Goal: Task Accomplishment & Management: Complete application form

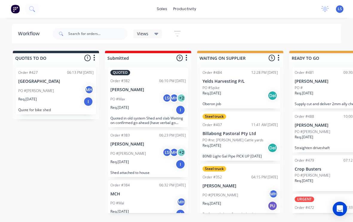
scroll to position [0, 163]
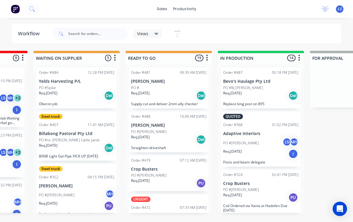
click at [30, 9] on icon at bounding box center [31, 8] width 5 height 5
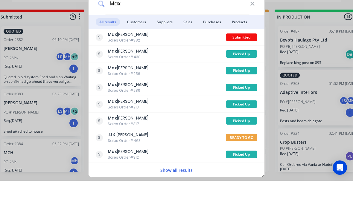
scroll to position [0, 107]
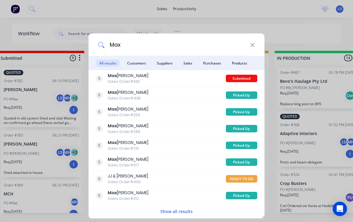
type input "Max"
click at [142, 63] on span "Customers" at bounding box center [136, 62] width 26 height 7
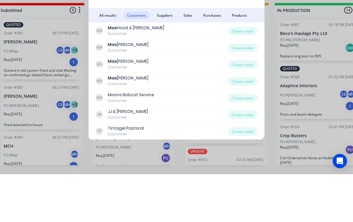
click at [245, 91] on div "Create order" at bounding box center [242, 95] width 29 height 8
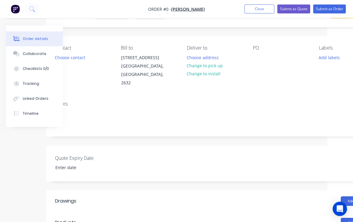
scroll to position [48, 20]
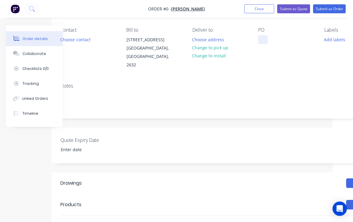
click at [266, 42] on div at bounding box center [263, 40] width 10 height 9
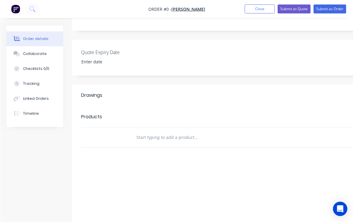
scroll to position [136, 0]
click at [192, 130] on div "Order details Collaborate Checklists 0/0 Tracking Linked Orders Timeline Order …" at bounding box center [207, 72] width 415 height 365
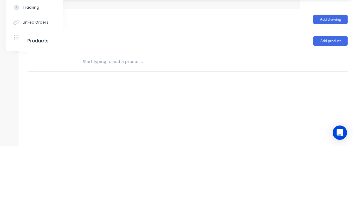
click at [332, 112] on button "Add product" at bounding box center [330, 117] width 34 height 10
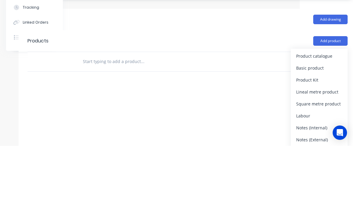
scroll to position [149, 53]
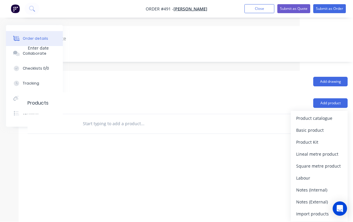
click at [320, 115] on button "Product catalogue" at bounding box center [319, 119] width 57 height 12
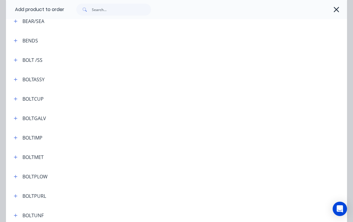
scroll to position [132, 0]
click at [125, 13] on input "text" at bounding box center [121, 10] width 59 height 12
type input "Shp"
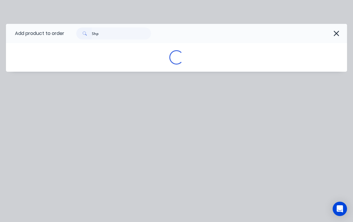
scroll to position [150, 53]
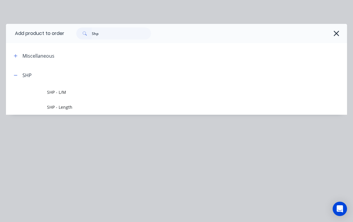
click at [70, 93] on span "SHP - L/M" at bounding box center [167, 92] width 240 height 6
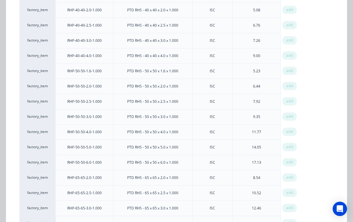
scroll to position [348, 0]
click at [293, 116] on span "add" at bounding box center [289, 117] width 7 height 6
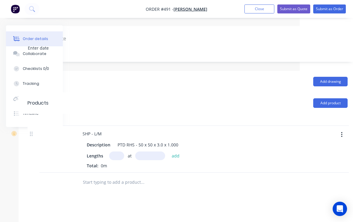
click at [121, 152] on input "text" at bounding box center [116, 156] width 15 height 9
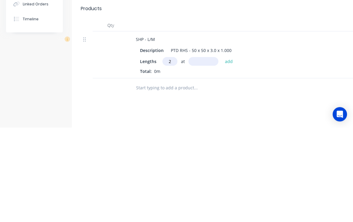
type input "2"
click at [206, 152] on input "text" at bounding box center [203, 156] width 30 height 9
type input "1850"
click at [234, 152] on button "add" at bounding box center [229, 156] width 14 height 8
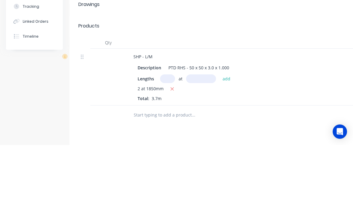
scroll to position [218, 2]
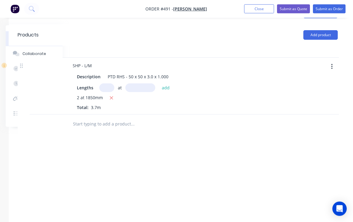
click at [328, 30] on button "Add product" at bounding box center [320, 35] width 34 height 10
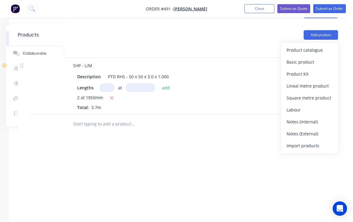
click at [306, 58] on div "Basic product" at bounding box center [309, 62] width 46 height 9
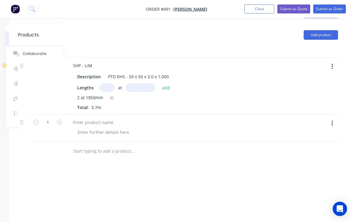
click at [201, 128] on div at bounding box center [188, 132] width 230 height 9
click at [336, 118] on button "button" at bounding box center [332, 123] width 14 height 11
click at [299, 159] on div "Delete" at bounding box center [311, 163] width 46 height 9
click at [327, 30] on button "Add product" at bounding box center [320, 35] width 34 height 10
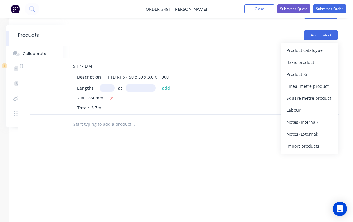
click at [317, 46] on div "Product catalogue" at bounding box center [309, 50] width 46 height 9
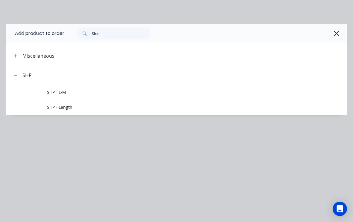
click at [19, 76] on button "button" at bounding box center [15, 74] width 7 height 7
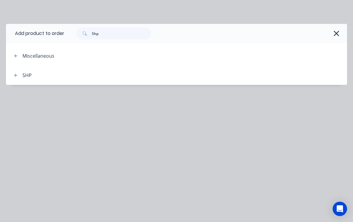
click at [338, 30] on icon "button" at bounding box center [336, 33] width 6 height 8
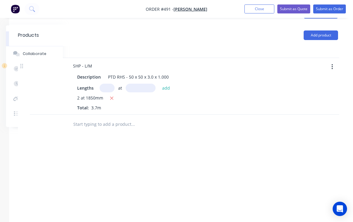
click at [330, 30] on button "Add product" at bounding box center [320, 35] width 34 height 10
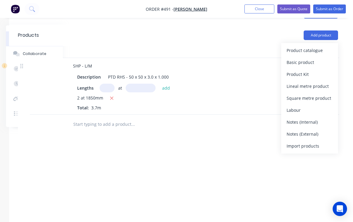
click at [309, 46] on div "Product catalogue" at bounding box center [309, 50] width 46 height 9
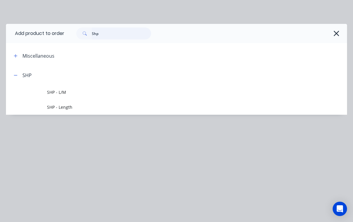
click at [119, 39] on input "Shp" at bounding box center [121, 33] width 59 height 12
type input "S"
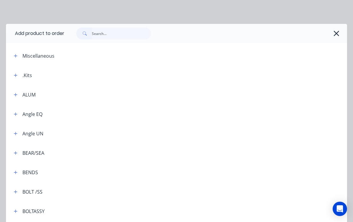
scroll to position [0, 0]
click at [115, 32] on input "text" at bounding box center [121, 33] width 59 height 12
type input "Pipe"
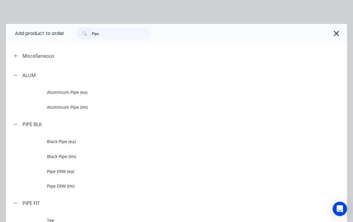
click at [77, 155] on span "Black Pipe (lm)" at bounding box center [167, 156] width 240 height 6
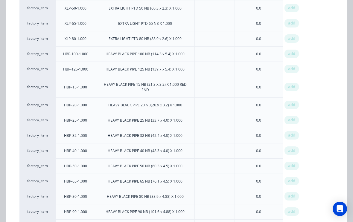
scroll to position [294, 0]
click at [293, 135] on span "add" at bounding box center [291, 136] width 7 height 6
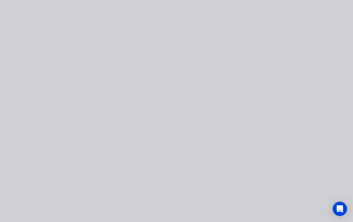
scroll to position [0, 0]
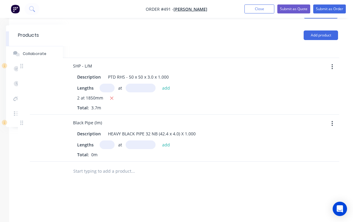
click at [110, 140] on input "text" at bounding box center [107, 144] width 15 height 9
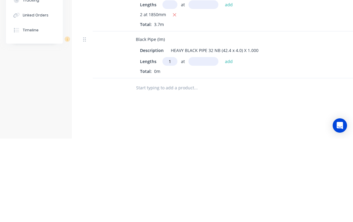
type input "1"
click at [197, 140] on input "text" at bounding box center [203, 144] width 30 height 9
type input "750"
click at [230, 140] on button "add" at bounding box center [229, 144] width 14 height 8
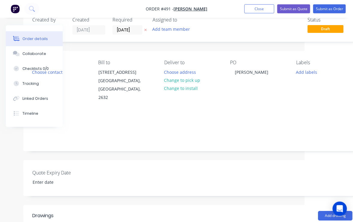
scroll to position [16, 48]
click at [192, 78] on button "Change to pick up" at bounding box center [182, 80] width 42 height 8
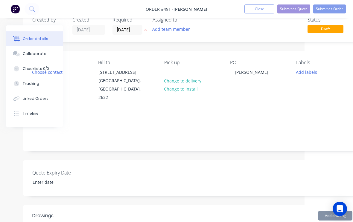
click at [309, 72] on button "Add labels" at bounding box center [305, 72] width 27 height 8
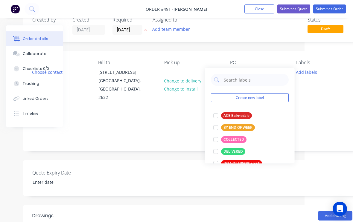
click at [217, 141] on div at bounding box center [216, 140] width 12 height 12
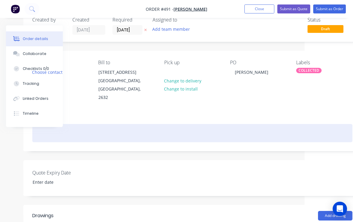
click at [302, 124] on div at bounding box center [192, 133] width 320 height 18
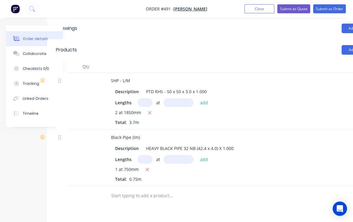
scroll to position [202, 25]
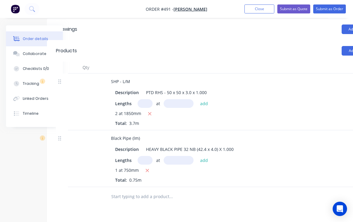
click at [330, 11] on button "Submit as Order" at bounding box center [329, 8] width 33 height 9
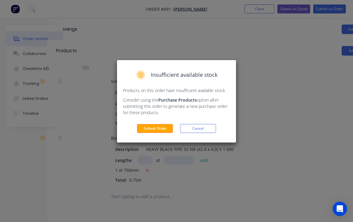
click at [160, 130] on button "Submit Order" at bounding box center [155, 128] width 36 height 9
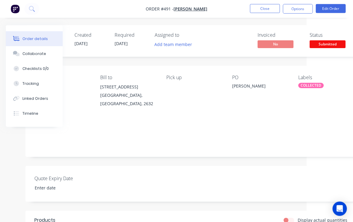
scroll to position [0, 46]
click at [328, 44] on span "Submitted" at bounding box center [327, 43] width 36 height 7
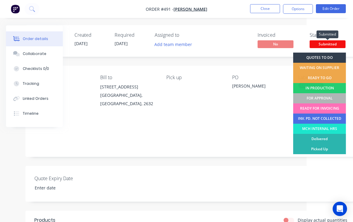
click at [329, 98] on div "FOR APPROVAL" at bounding box center [319, 98] width 53 height 10
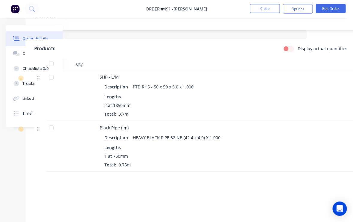
click at [335, 6] on button "Edit Order" at bounding box center [331, 8] width 30 height 9
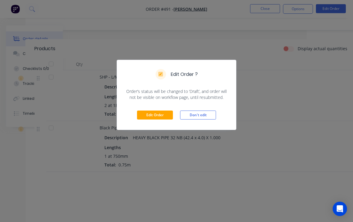
click at [157, 116] on button "Edit Order" at bounding box center [155, 115] width 36 height 9
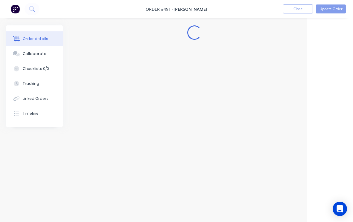
scroll to position [0, 46]
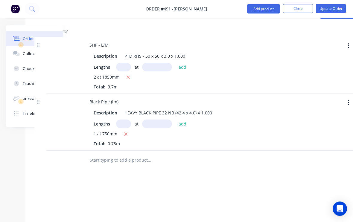
click at [144, 155] on input "text" at bounding box center [149, 161] width 120 height 12
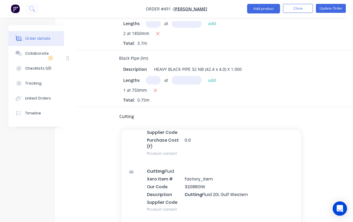
scroll to position [274, 19]
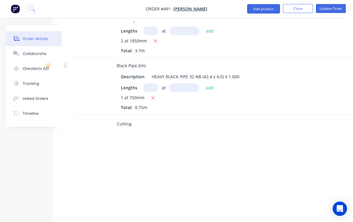
click at [153, 118] on input "Cutting" at bounding box center [177, 124] width 120 height 12
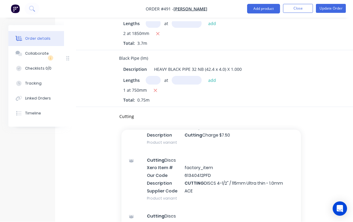
scroll to position [517, 0]
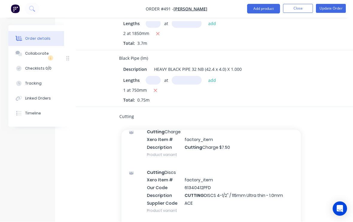
type input "Cutting"
click at [247, 139] on div "Cutting Charge Xero Item # factory_item Description Cutting Charge $7.50 Produc…" at bounding box center [210, 143] width 179 height 40
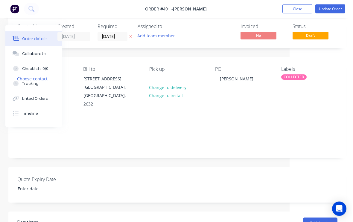
scroll to position [0, 63]
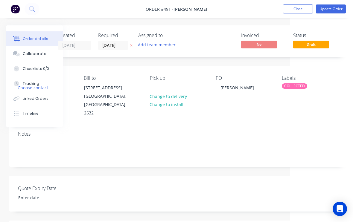
click at [330, 10] on button "Update Order" at bounding box center [331, 8] width 30 height 9
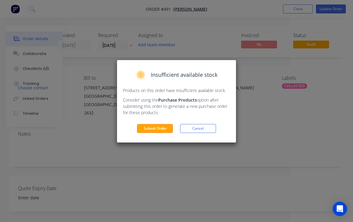
click at [160, 125] on button "Submit Order" at bounding box center [155, 128] width 36 height 9
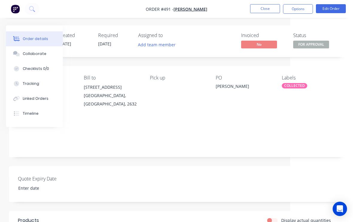
click at [265, 11] on button "Close" at bounding box center [265, 8] width 30 height 9
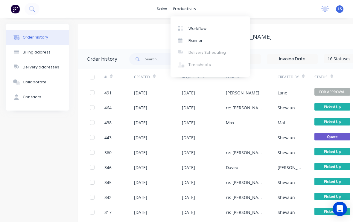
click at [211, 27] on link "Workflow" at bounding box center [209, 28] width 79 height 12
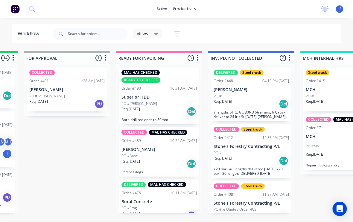
scroll to position [0, 448]
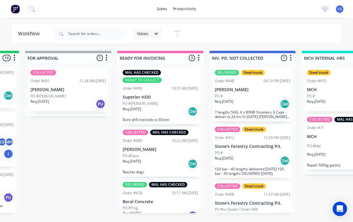
click at [80, 98] on div "PO #[PERSON_NAME]" at bounding box center [67, 96] width 75 height 5
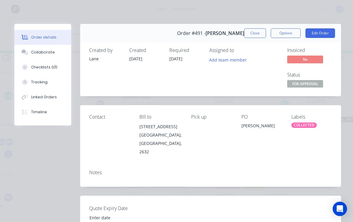
click at [255, 124] on div "[PERSON_NAME]" at bounding box center [261, 127] width 41 height 8
click at [260, 127] on div "[PERSON_NAME]" at bounding box center [261, 127] width 41 height 8
click at [325, 29] on button "Edit Order" at bounding box center [320, 33] width 30 height 10
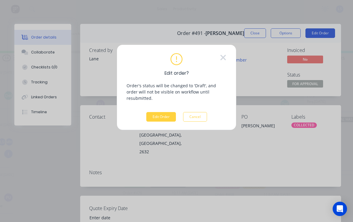
click at [162, 114] on button "Edit Order" at bounding box center [161, 117] width 30 height 10
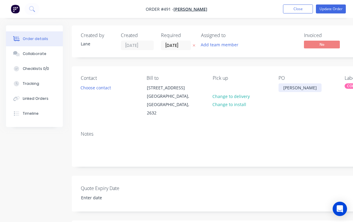
click at [299, 85] on div "[PERSON_NAME]" at bounding box center [299, 87] width 43 height 9
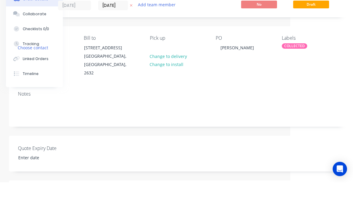
scroll to position [40, 63]
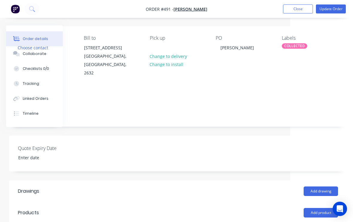
click at [339, 7] on button "Update Order" at bounding box center [331, 8] width 30 height 9
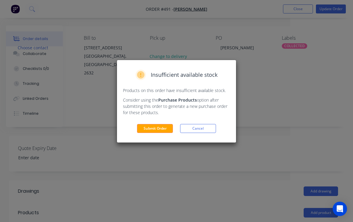
click at [163, 129] on button "Submit Order" at bounding box center [155, 128] width 36 height 9
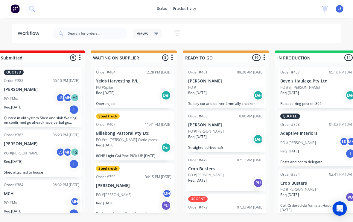
scroll to position [1, 107]
